Goal: Answer question/provide support: Share knowledge or assist other users

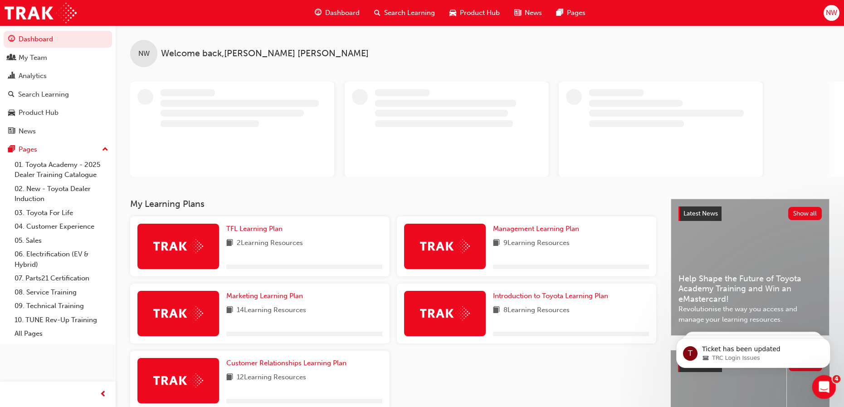
click at [825, 381] on icon "Open Intercom Messenger" at bounding box center [823, 385] width 15 height 15
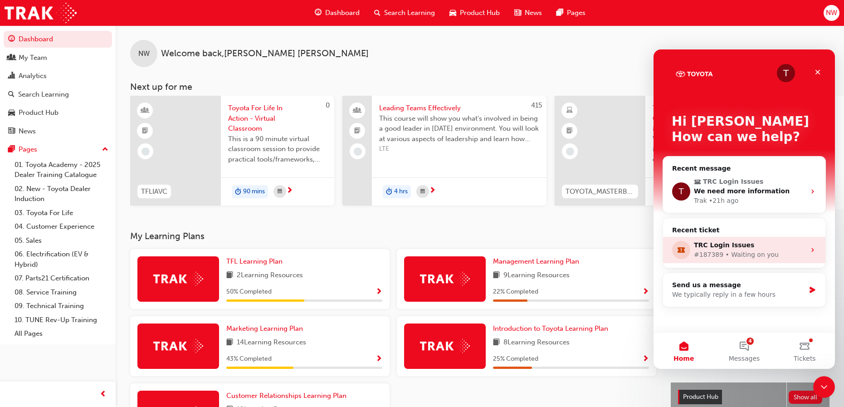
click at [816, 248] on div "TRC Login Issues #187389 • Waiting on you" at bounding box center [744, 250] width 162 height 26
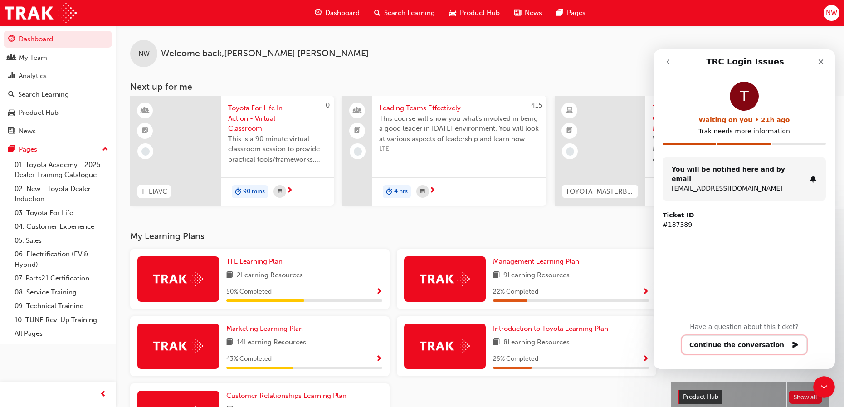
click at [714, 348] on button "Continue the conversation" at bounding box center [744, 344] width 125 height 19
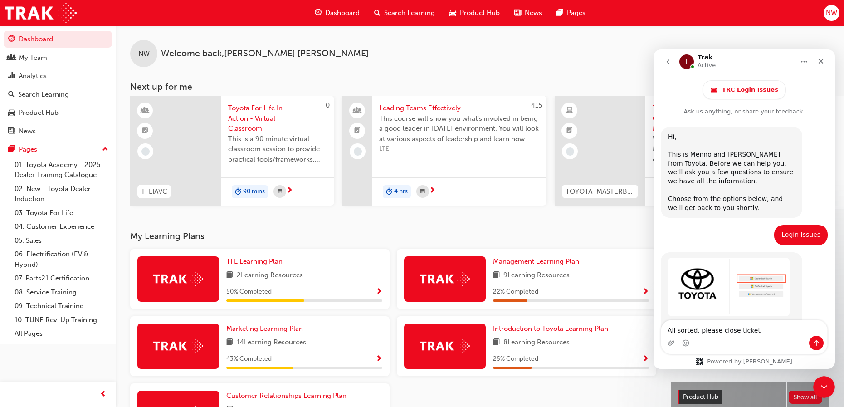
type textarea "All sorted, please close ticket"
click at [815, 344] on icon "Send a message…" at bounding box center [816, 342] width 7 height 7
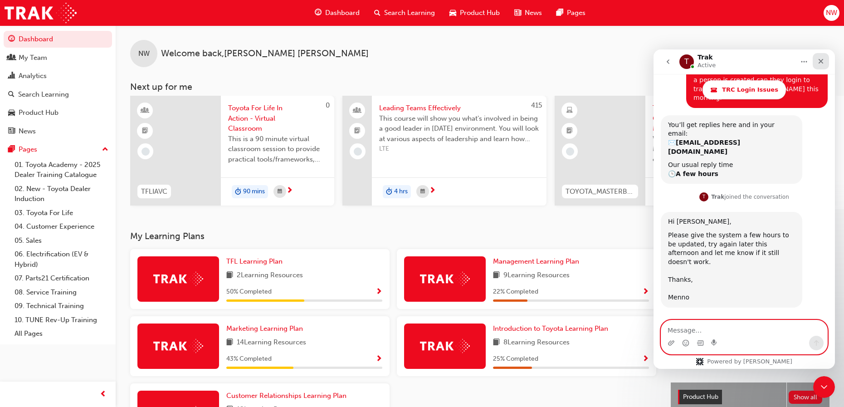
scroll to position [887, 0]
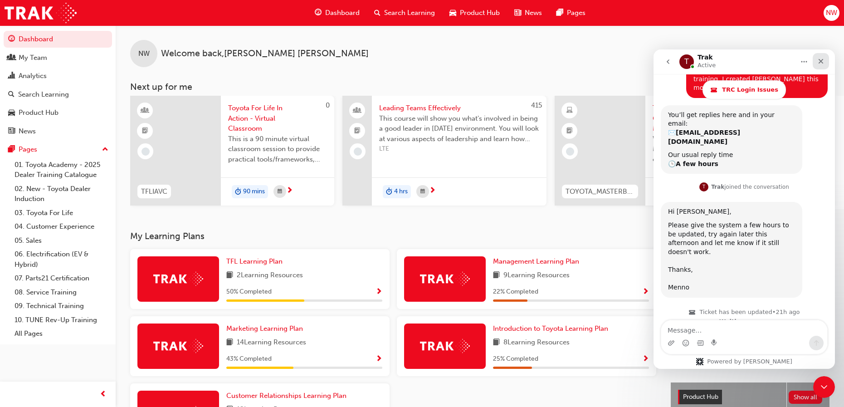
click at [821, 61] on icon "Close" at bounding box center [821, 61] width 5 height 5
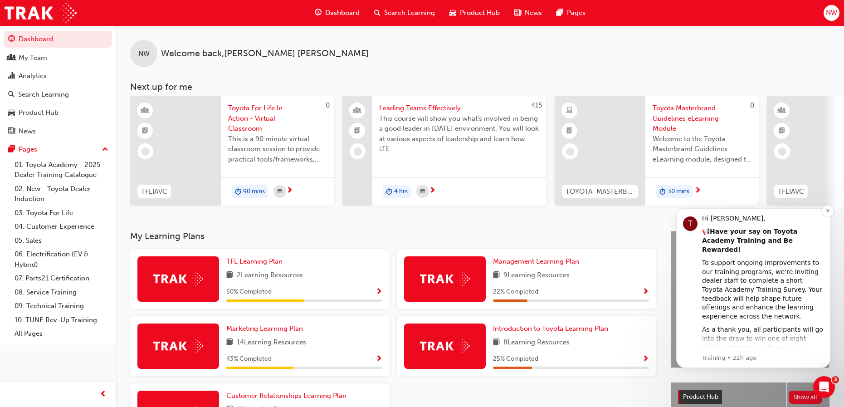
scroll to position [902, 0]
click at [829, 211] on icon "Dismiss notification" at bounding box center [827, 210] width 3 height 3
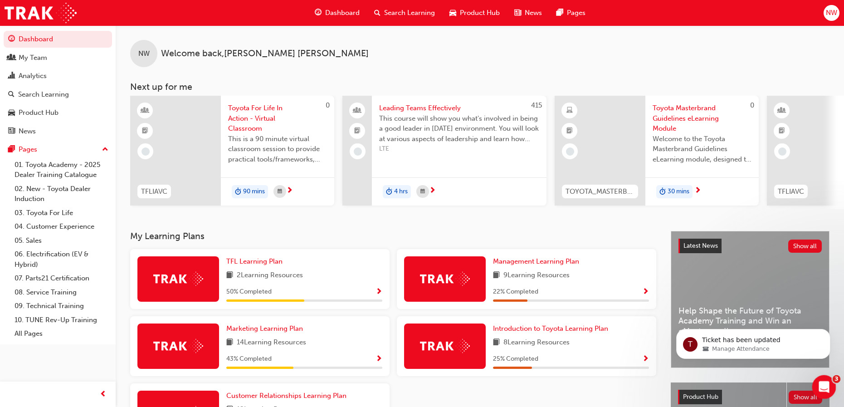
click at [817, 384] on icon "Open Intercom Messenger" at bounding box center [823, 385] width 15 height 15
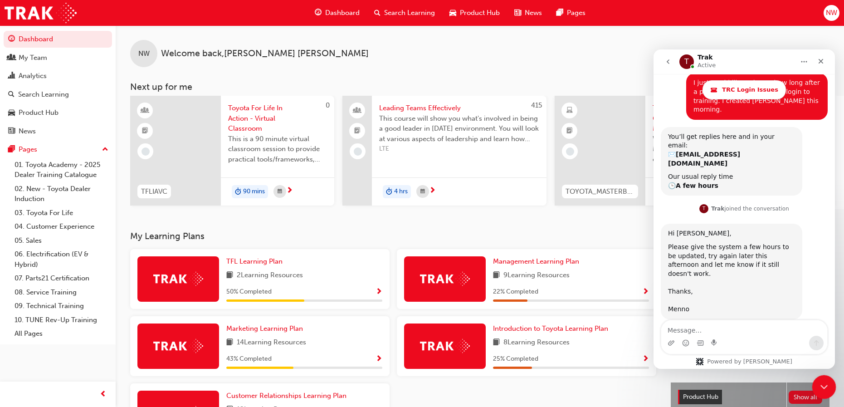
scroll to position [887, 0]
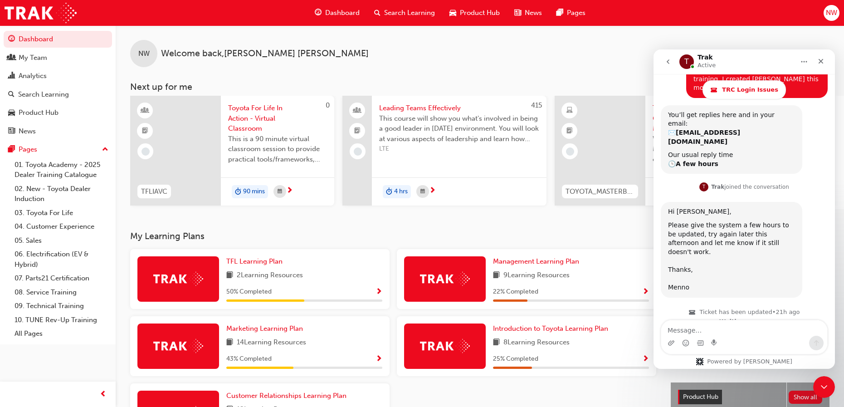
click at [668, 57] on button "go back" at bounding box center [667, 61] width 17 height 17
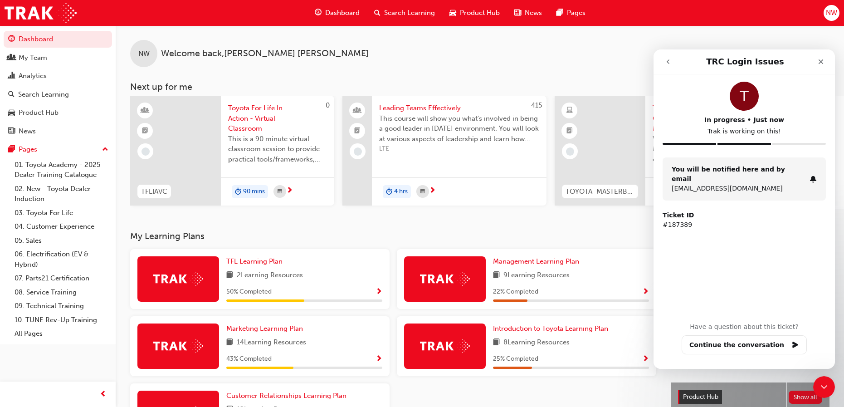
click at [669, 58] on icon "go back" at bounding box center [667, 61] width 7 height 7
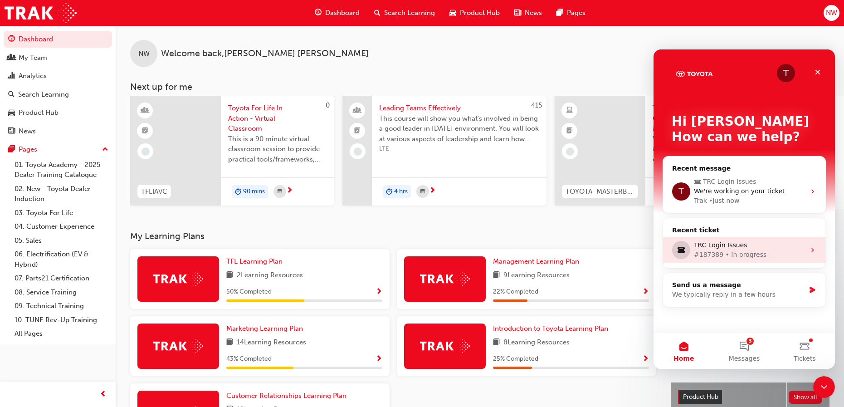
click at [752, 244] on div "TRC Login Issues" at bounding box center [750, 245] width 112 height 10
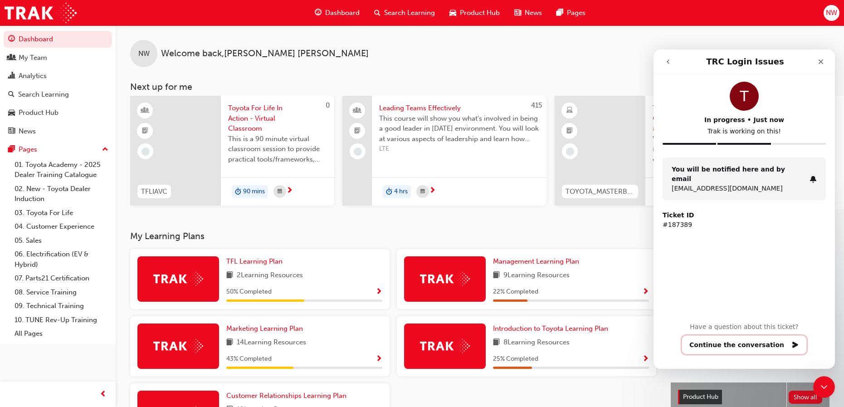
click at [724, 342] on button "Continue the conversation" at bounding box center [744, 344] width 125 height 19
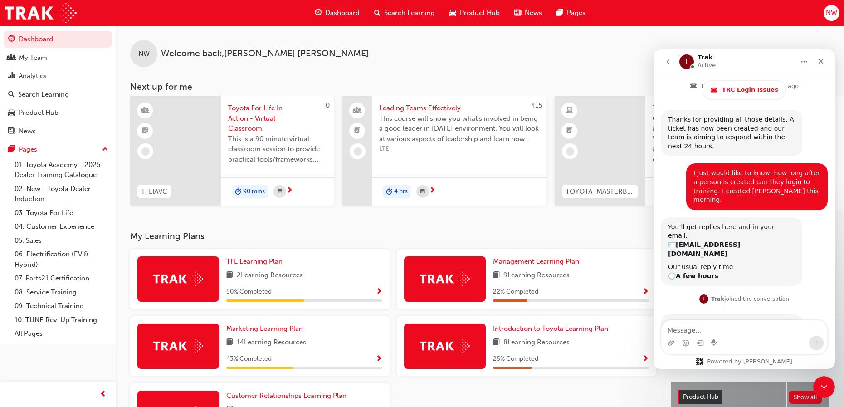
scroll to position [887, 0]
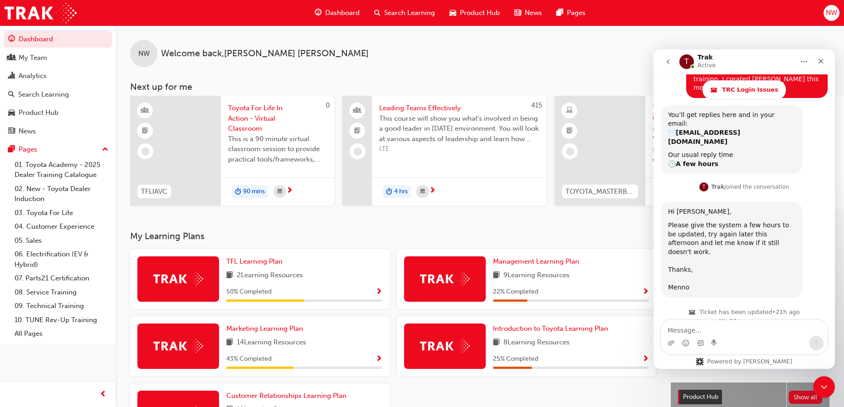
click at [668, 59] on icon "go back" at bounding box center [667, 61] width 7 height 7
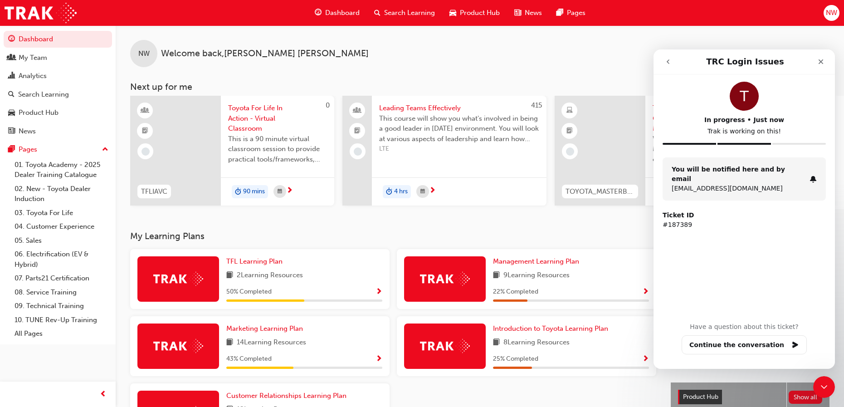
click at [668, 59] on icon "go back" at bounding box center [667, 61] width 7 height 7
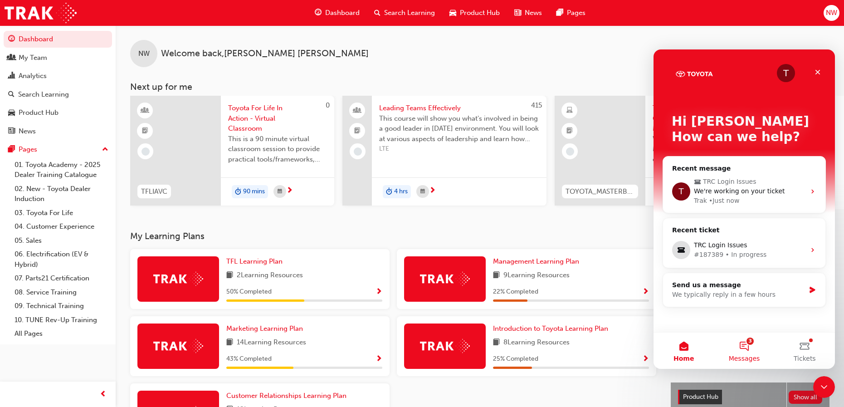
click at [749, 343] on button "3 Messages" at bounding box center [744, 350] width 60 height 36
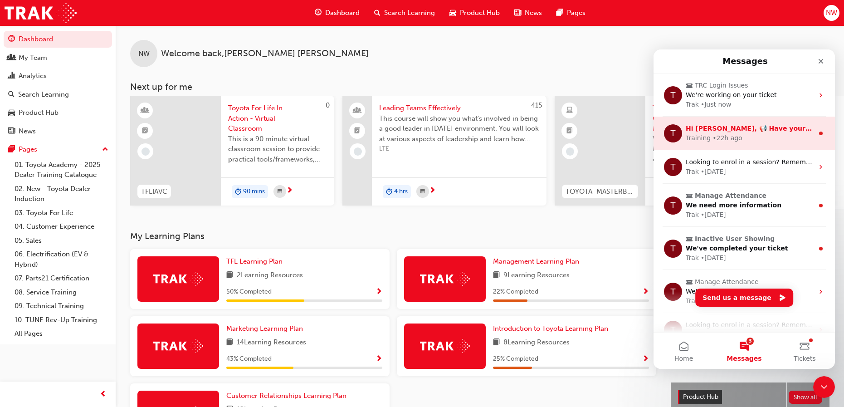
click at [763, 136] on div "Training • 22h ago" at bounding box center [750, 138] width 128 height 10
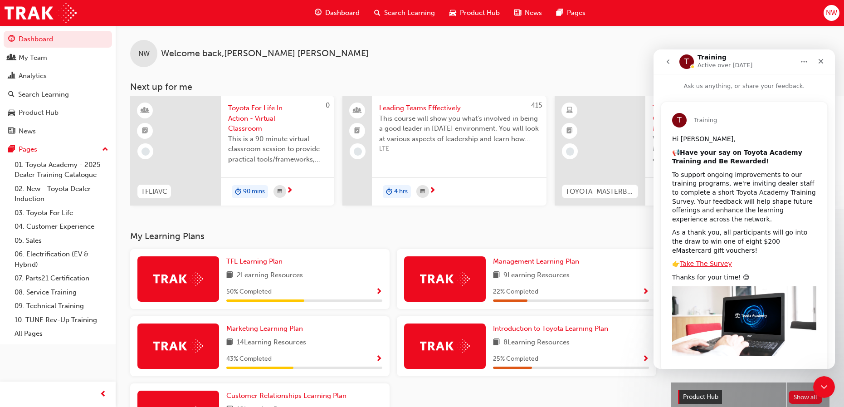
scroll to position [20, 0]
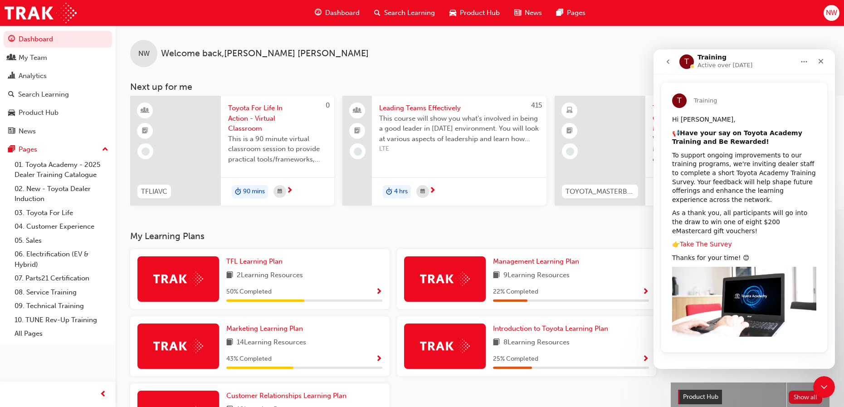
click at [712, 246] on link "Take The Survey" at bounding box center [706, 243] width 52 height 7
click at [820, 57] on div "Close" at bounding box center [821, 61] width 16 height 16
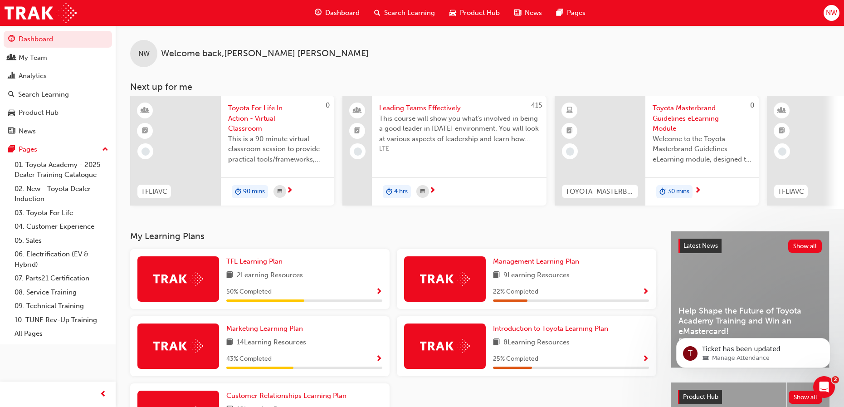
scroll to position [0, 0]
click at [826, 383] on icon "Open Intercom Messenger" at bounding box center [823, 385] width 15 height 15
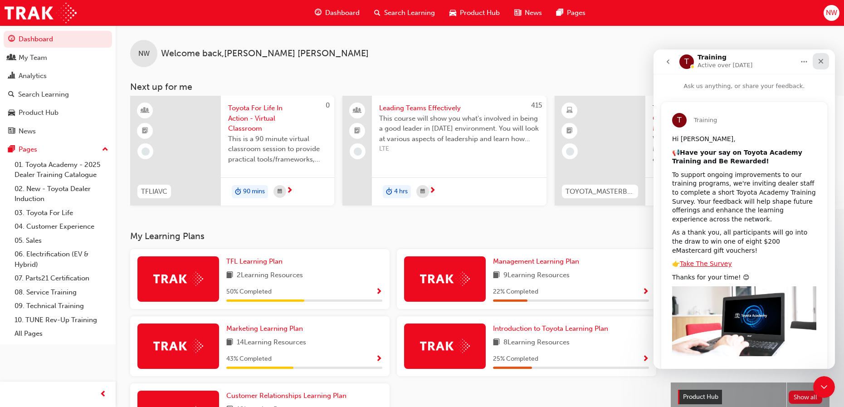
click at [820, 58] on icon "Close" at bounding box center [820, 61] width 7 height 7
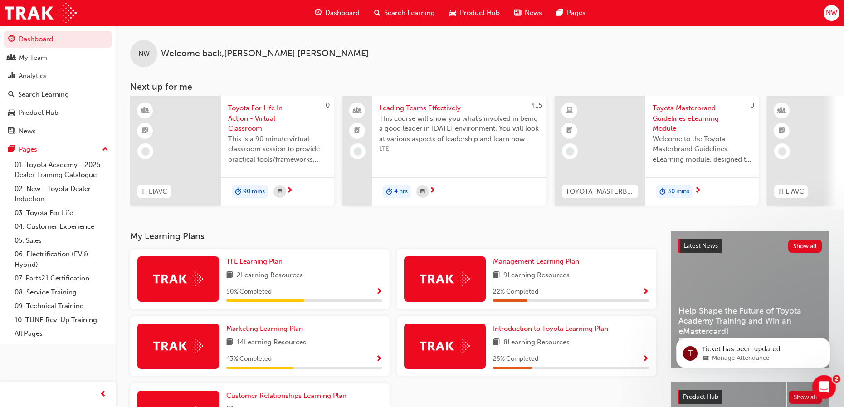
click at [831, 381] on div "Open Intercom Messenger" at bounding box center [823, 386] width 30 height 30
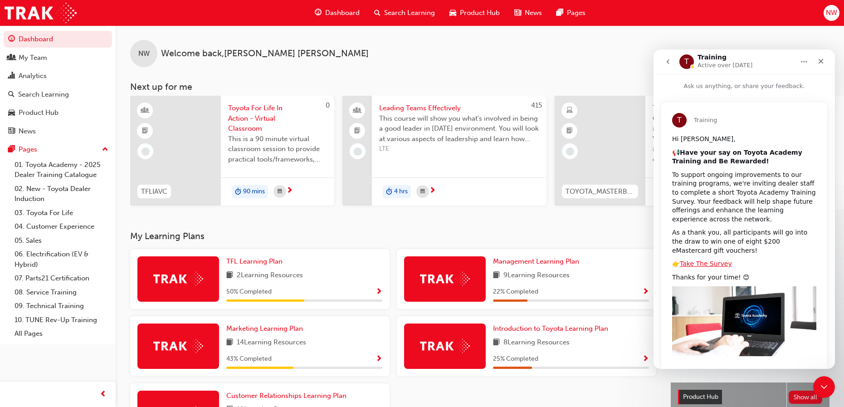
scroll to position [20, 0]
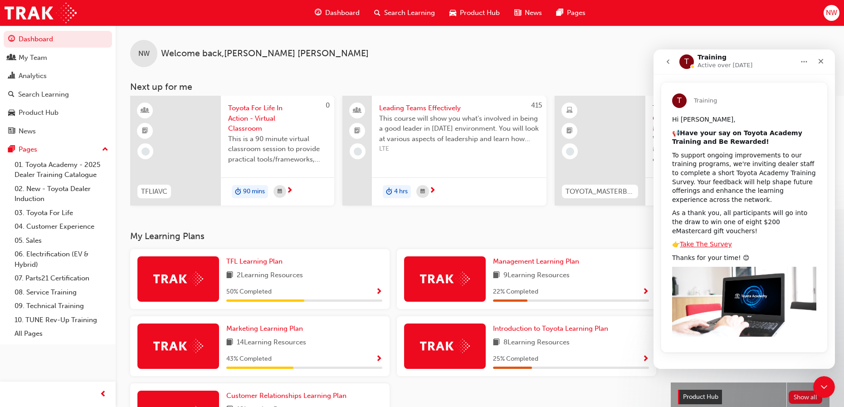
click at [667, 58] on icon "go back" at bounding box center [667, 61] width 7 height 7
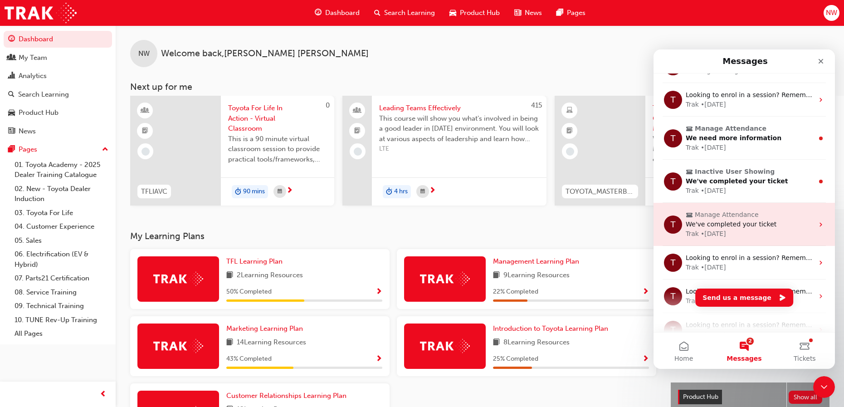
scroll to position [45, 0]
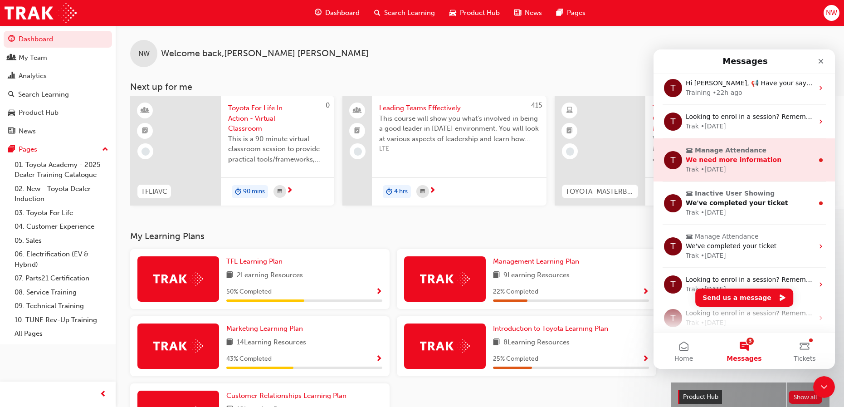
click at [700, 161] on span "We need more information" at bounding box center [734, 159] width 96 height 7
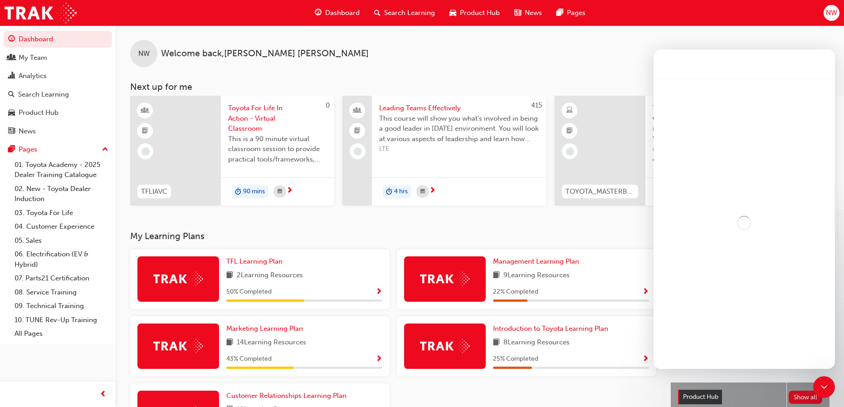
scroll to position [42, 0]
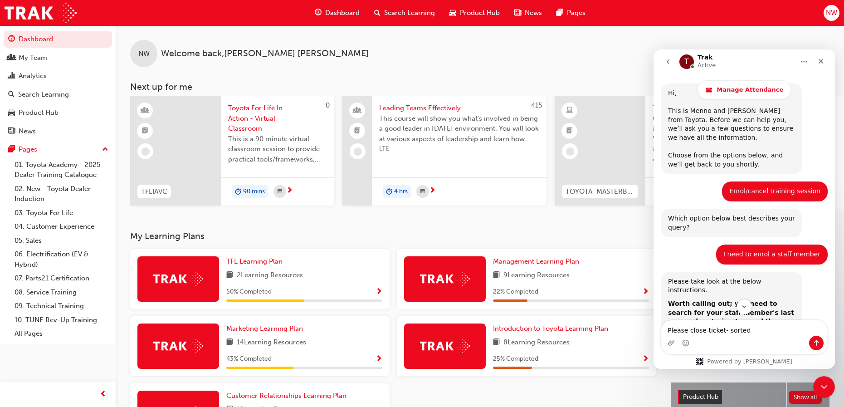
type textarea "Please close ticket- sorted"
click at [818, 342] on icon "Send a message…" at bounding box center [816, 342] width 7 height 7
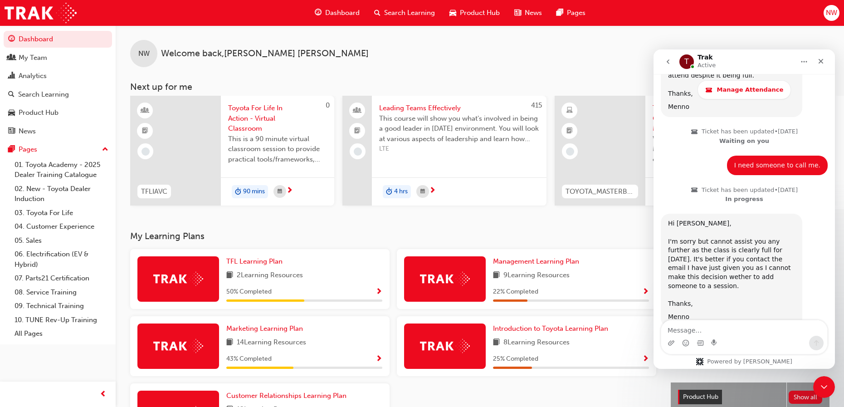
scroll to position [0, 0]
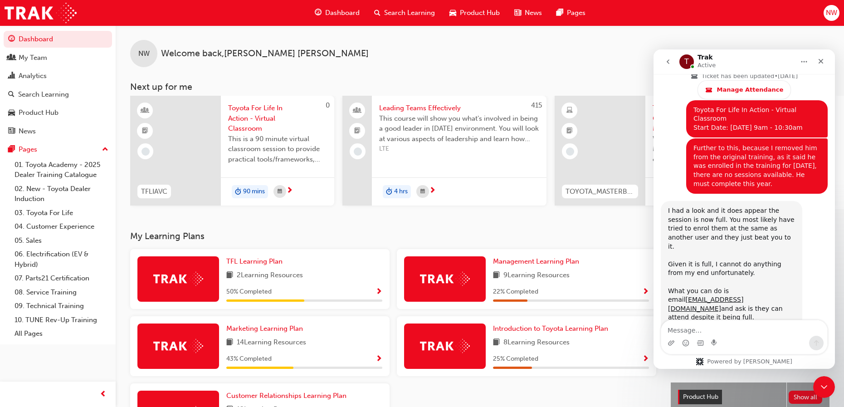
click at [666, 59] on icon "go back" at bounding box center [667, 61] width 7 height 7
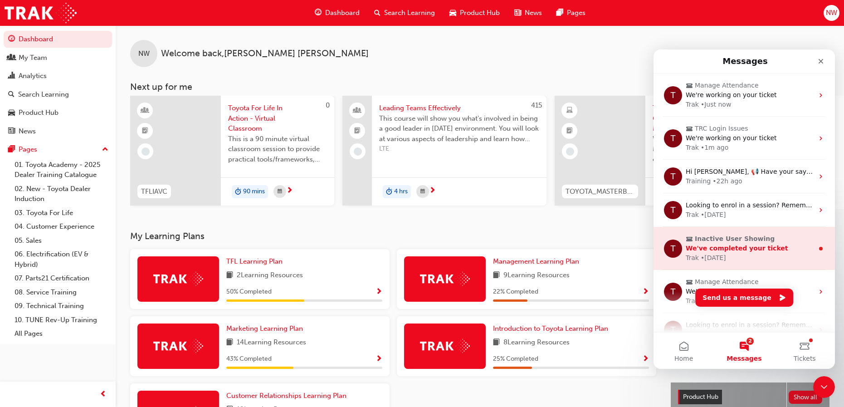
click at [731, 253] on div "Trak • 4w ago" at bounding box center [750, 258] width 128 height 10
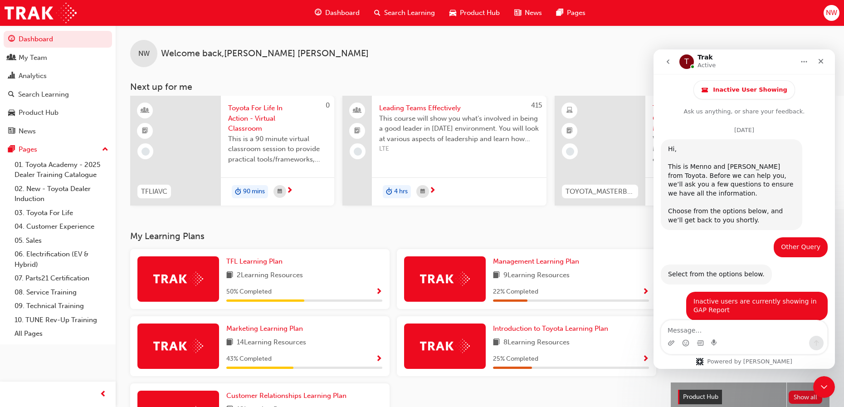
scroll to position [42, 0]
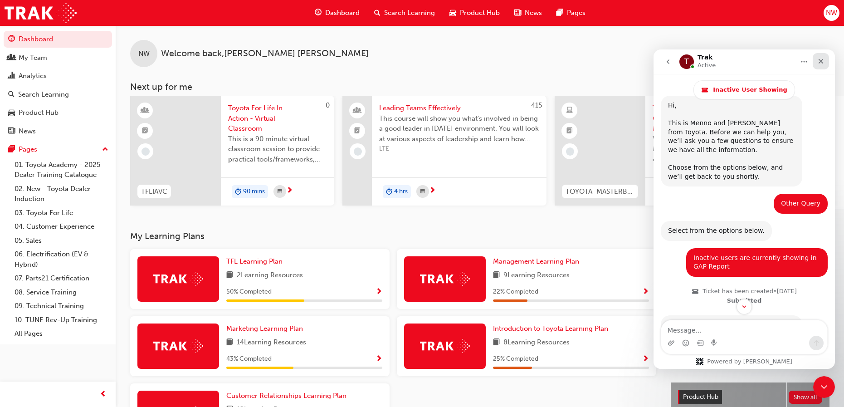
click at [820, 62] on icon "Close" at bounding box center [821, 61] width 5 height 5
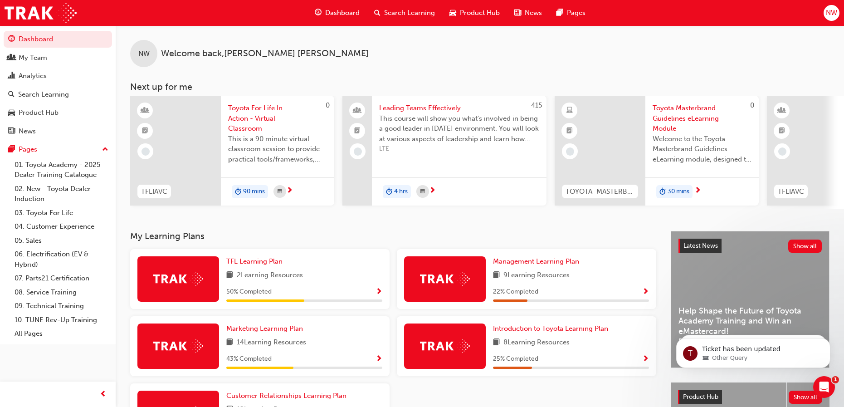
scroll to position [0, 0]
click at [828, 381] on icon "Open Intercom Messenger" at bounding box center [823, 385] width 15 height 15
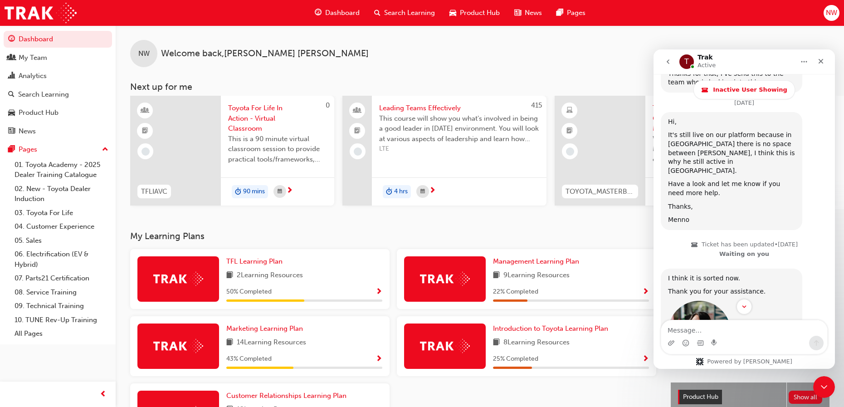
scroll to position [1548, 0]
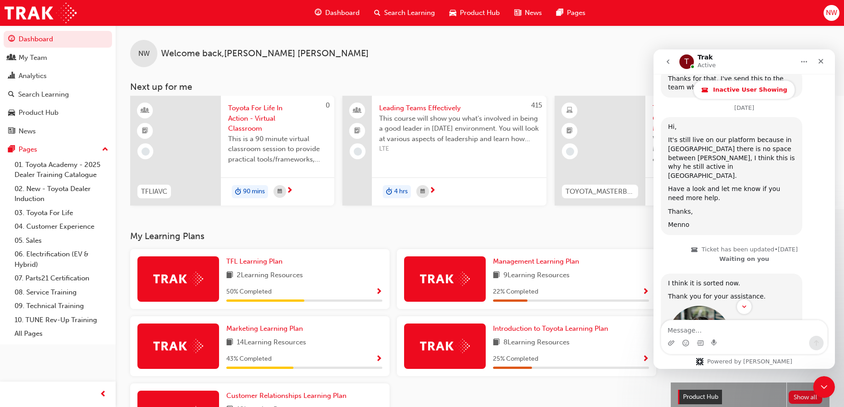
click at [751, 91] on span "Inactive User Showing" at bounding box center [750, 89] width 74 height 7
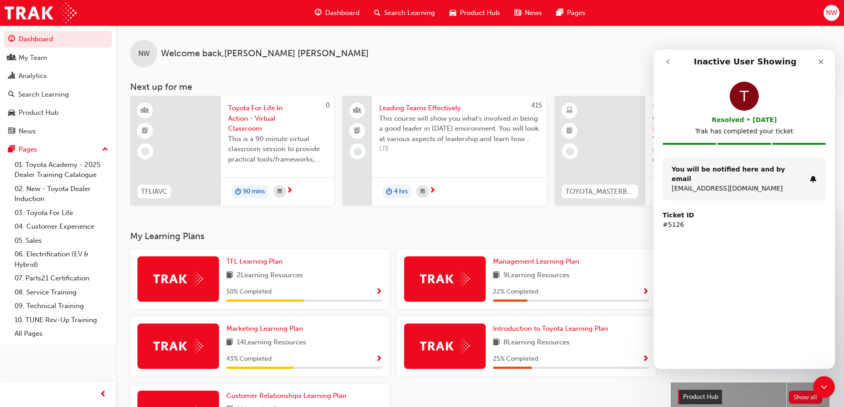
scroll to position [0, 0]
click at [770, 347] on div "T Resolved • 4w ago Trak has completed your ticket You will be notified here an…" at bounding box center [744, 221] width 181 height 294
click at [820, 61] on icon "Close" at bounding box center [821, 61] width 5 height 5
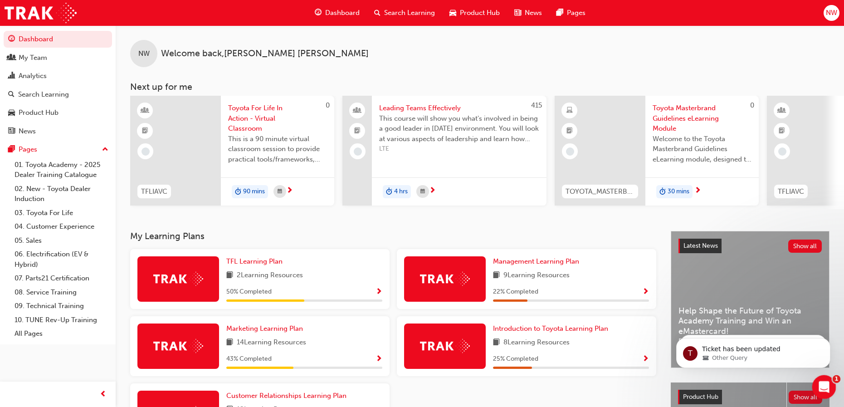
click at [825, 386] on icon "Open Intercom Messenger" at bounding box center [823, 385] width 15 height 15
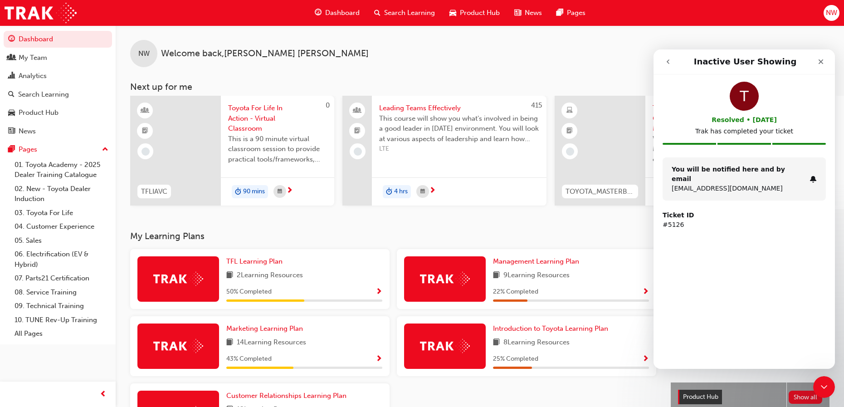
click at [674, 62] on button "go back" at bounding box center [667, 61] width 17 height 17
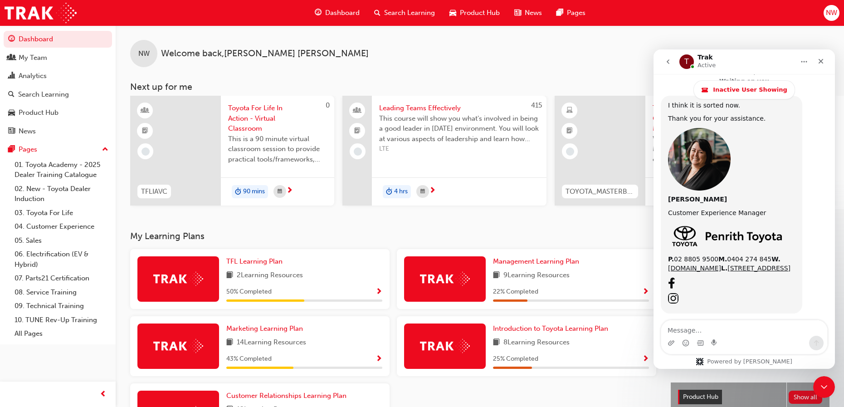
scroll to position [1729, 0]
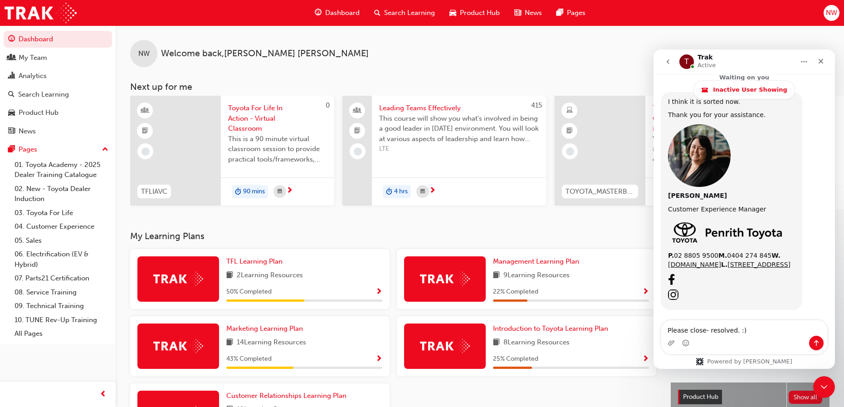
type textarea "Please close- resolved. :)"
click at [813, 344] on button "Send a message…" at bounding box center [816, 343] width 15 height 15
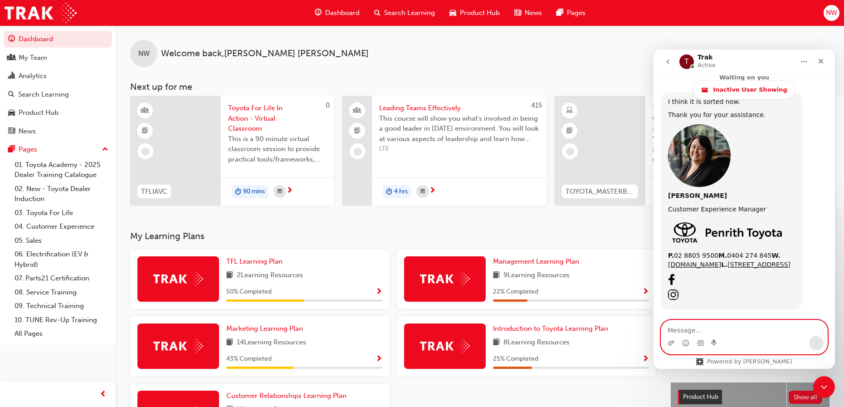
scroll to position [1768, 0]
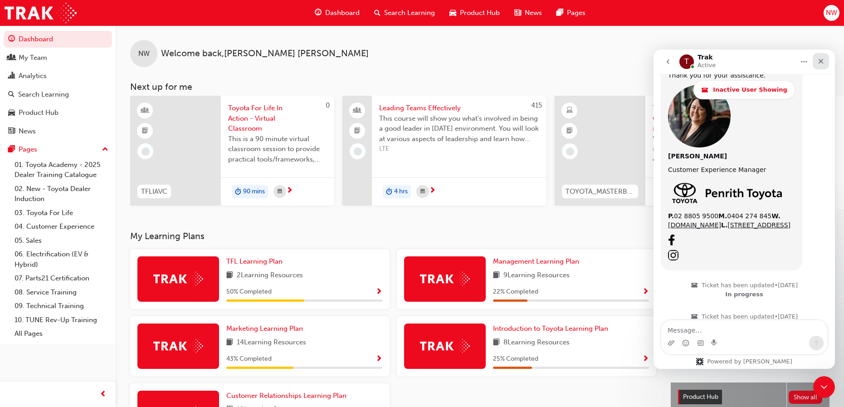
drag, startPoint x: 822, startPoint y: 62, endPoint x: 1475, endPoint y: 112, distance: 655.0
click at [822, 62] on icon "Close" at bounding box center [821, 61] width 5 height 5
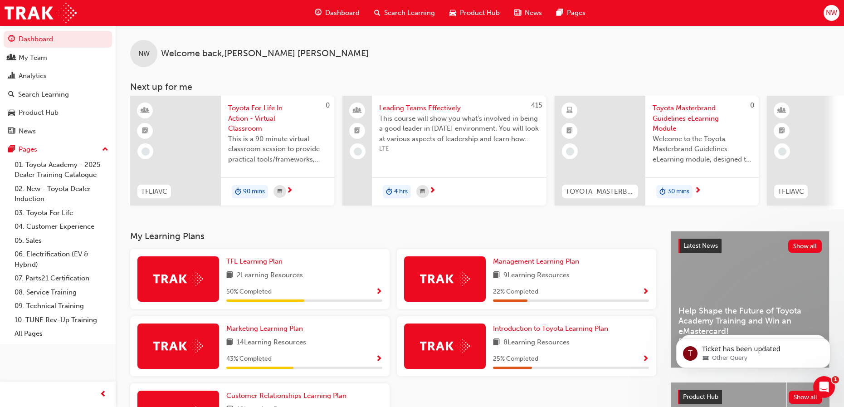
scroll to position [0, 0]
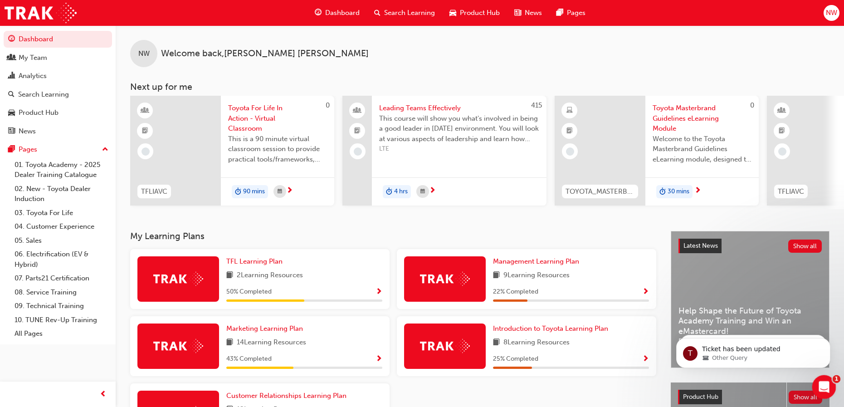
click at [830, 376] on div "Open Intercom Messenger" at bounding box center [823, 386] width 22 height 22
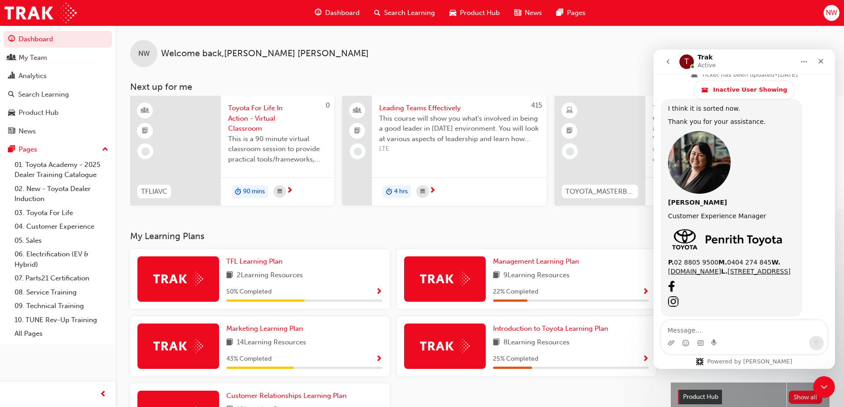
scroll to position [1768, 0]
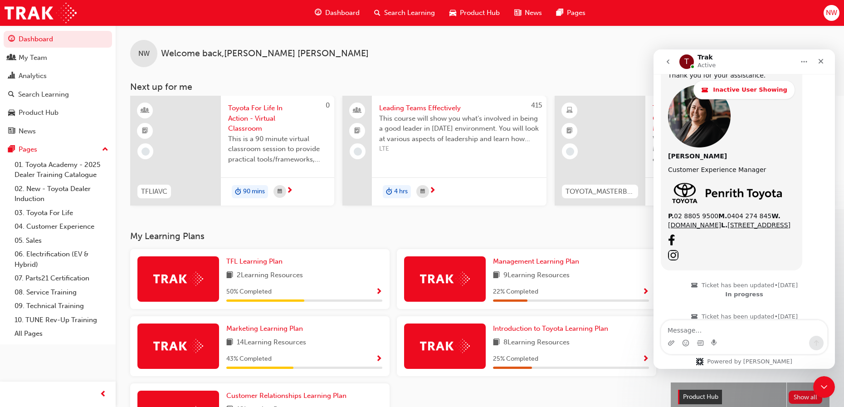
click at [668, 62] on icon "go back" at bounding box center [667, 61] width 7 height 7
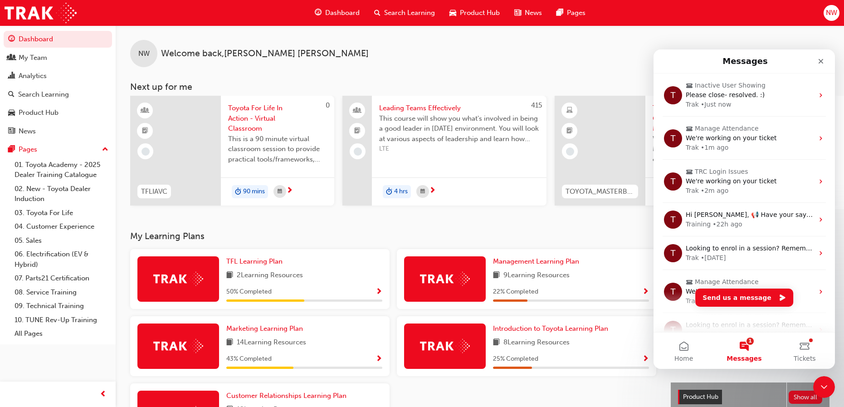
scroll to position [0, 0]
click at [820, 59] on icon "Close" at bounding box center [820, 61] width 7 height 7
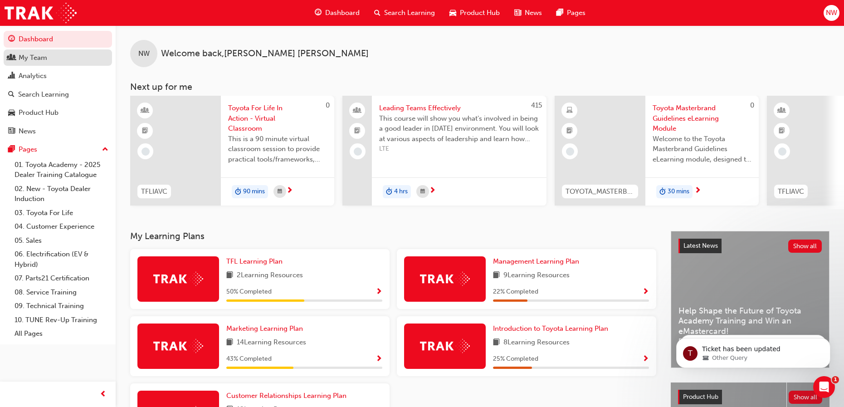
click at [44, 61] on div "My Team" at bounding box center [33, 58] width 29 height 10
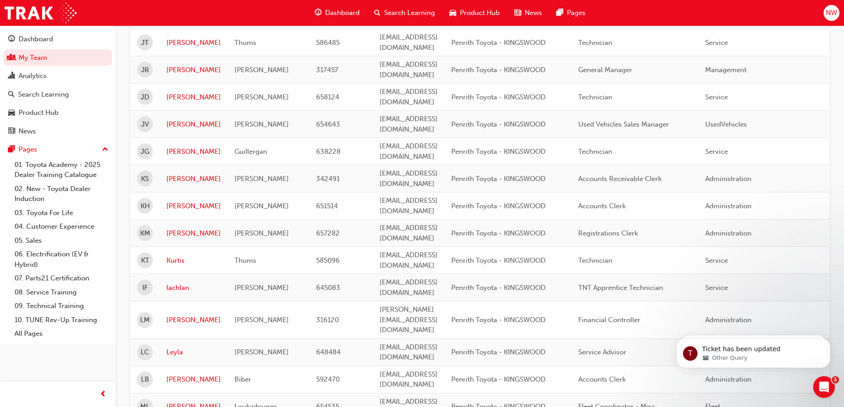
scroll to position [1055, 0]
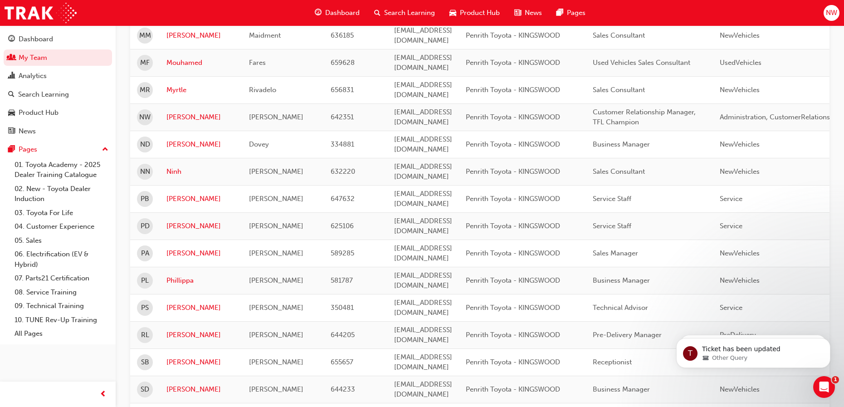
scroll to position [7, 0]
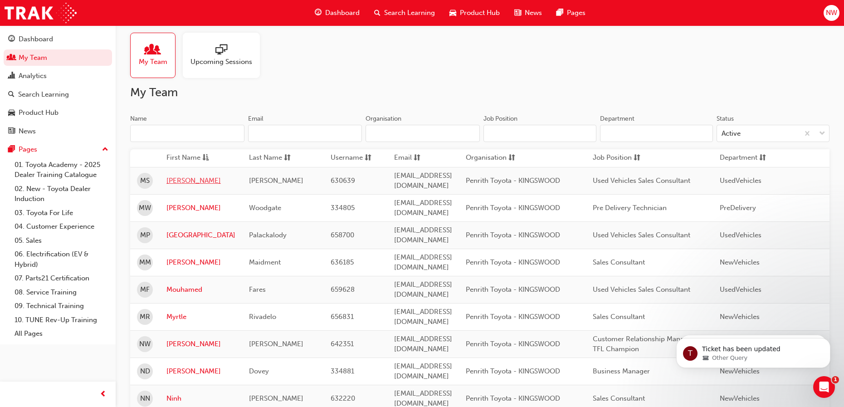
click at [181, 180] on link "Michael" at bounding box center [200, 181] width 69 height 10
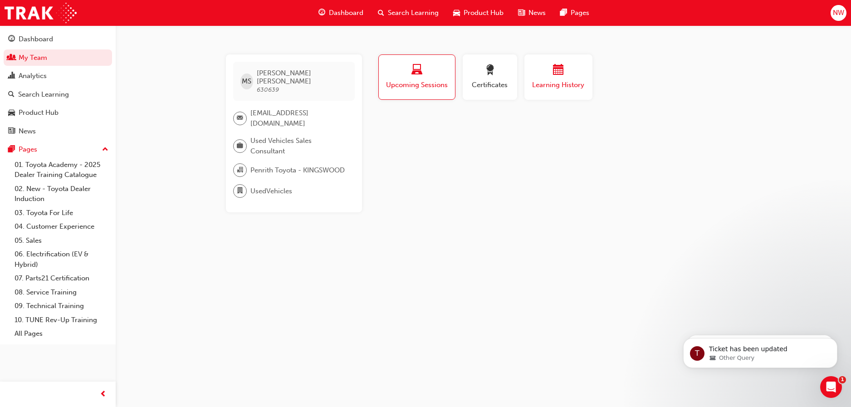
click at [557, 84] on span "Learning History" at bounding box center [558, 85] width 54 height 10
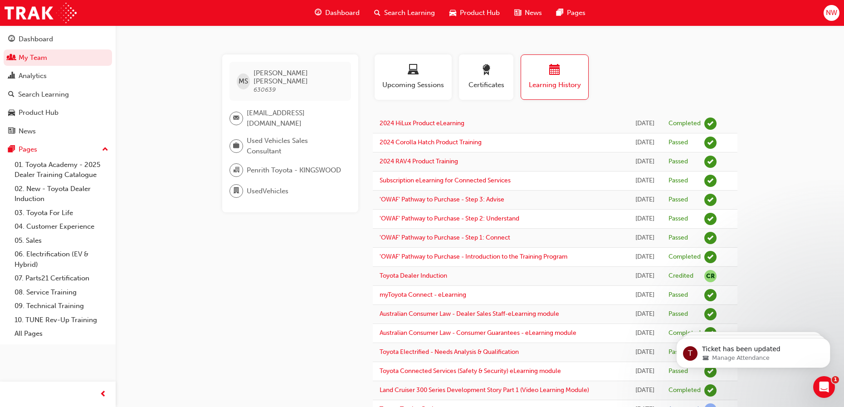
click at [31, 59] on link "My Team" at bounding box center [58, 57] width 108 height 17
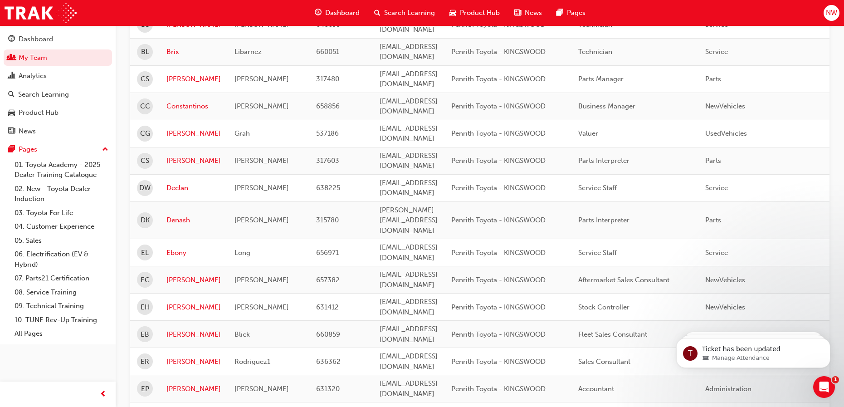
scroll to position [499, 0]
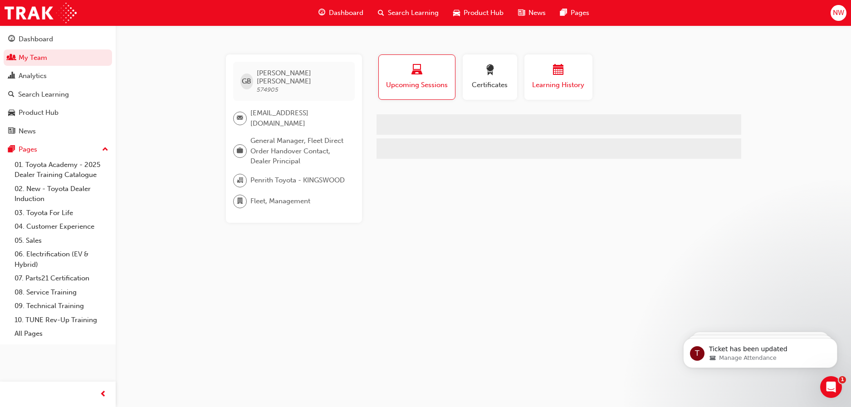
click at [564, 77] on div "button" at bounding box center [558, 71] width 54 height 14
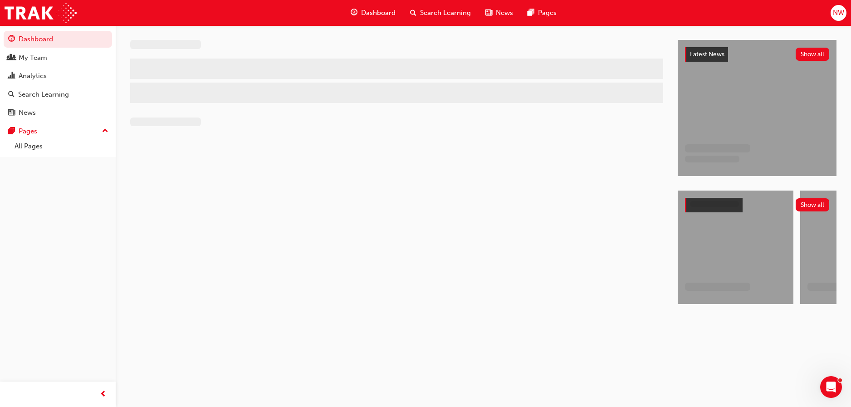
click at [845, 13] on div "NW" at bounding box center [838, 13] width 16 height 16
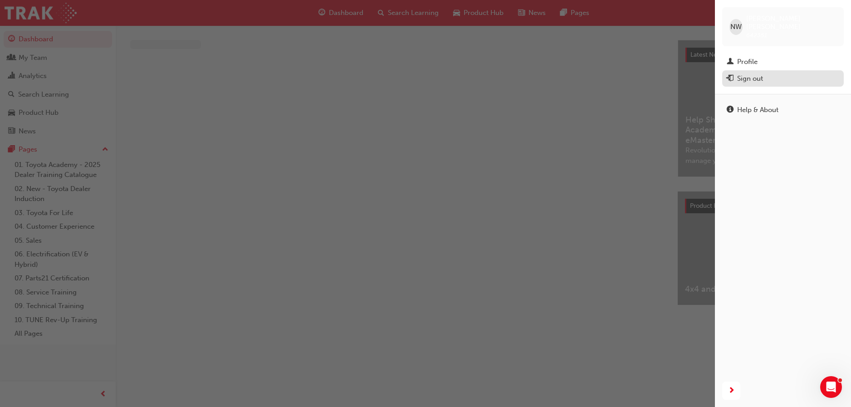
click at [759, 73] on div "Sign out" at bounding box center [750, 78] width 26 height 10
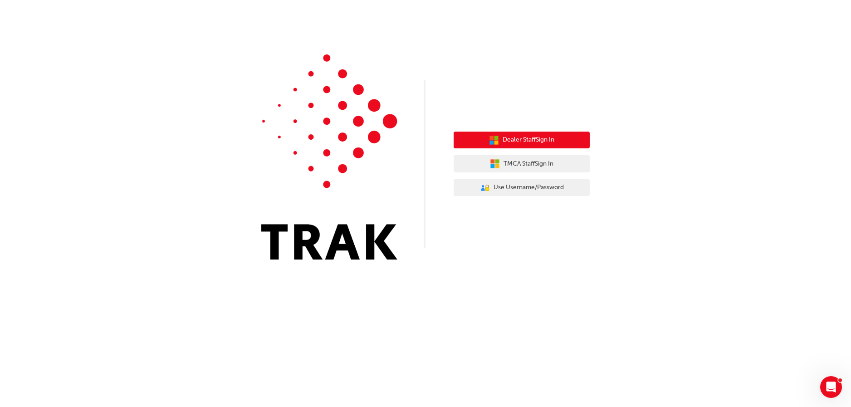
click at [526, 136] on span "Dealer Staff Sign In" at bounding box center [529, 140] width 52 height 10
